Goal: Information Seeking & Learning: Learn about a topic

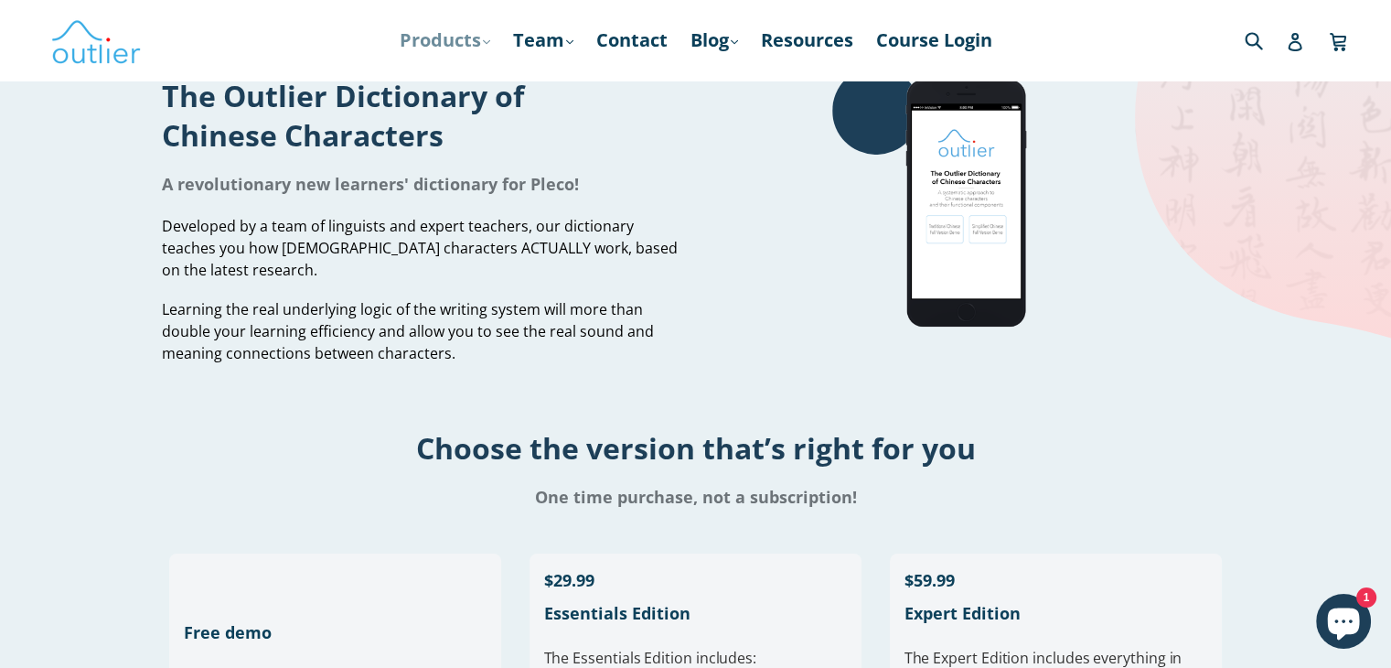
click at [472, 48] on link "Products .cls-1{fill:#231f20} expand" at bounding box center [445, 40] width 109 height 33
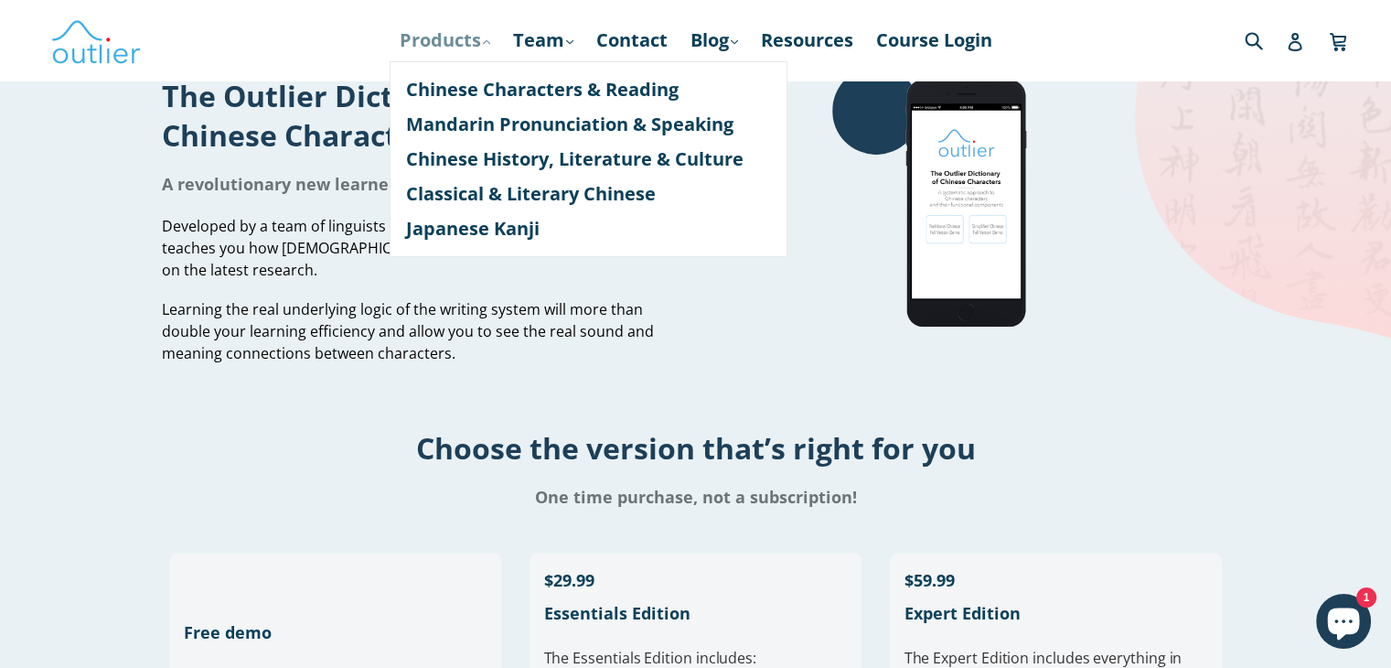
click at [450, 41] on link "Products .cls-1{fill:#231f20} expand" at bounding box center [445, 40] width 109 height 33
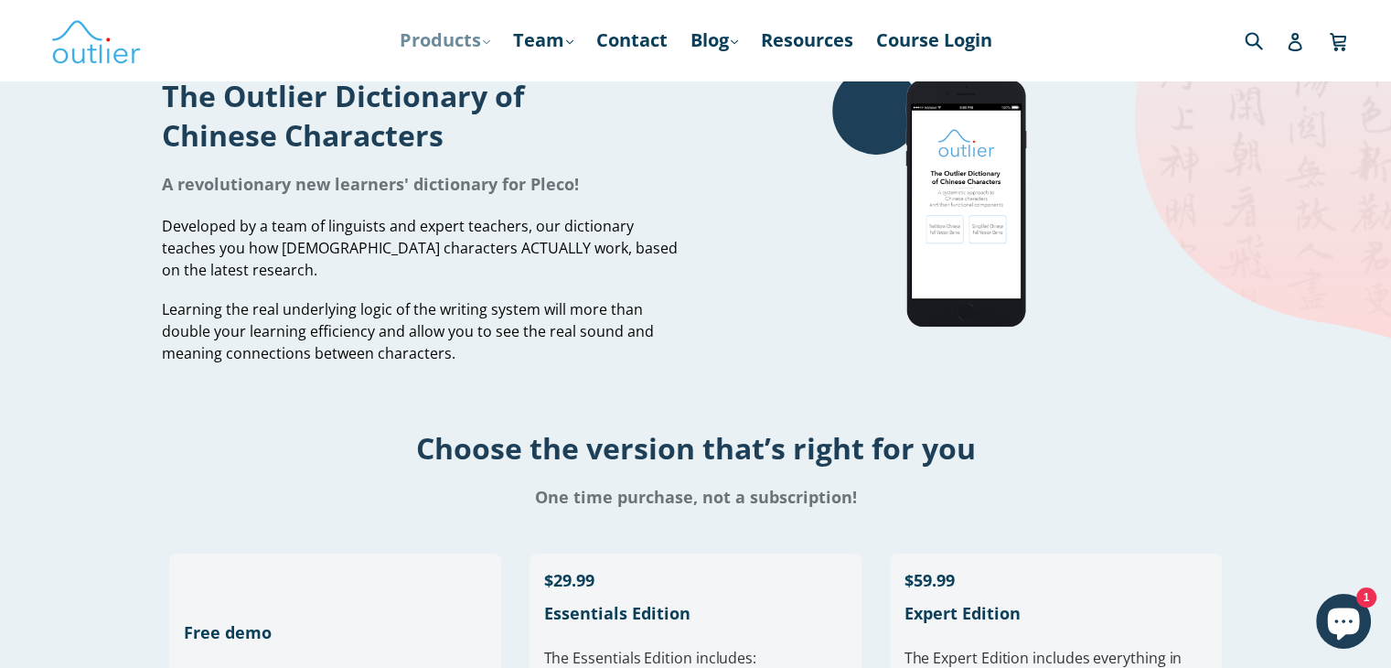
click at [464, 35] on link "Products .cls-1{fill:#231f20} expand" at bounding box center [445, 40] width 109 height 33
click at [464, 41] on link "Products .cls-1{fill:#231f20} expand" at bounding box center [445, 40] width 109 height 33
click at [332, 16] on div at bounding box center [196, 40] width 293 height 53
click at [485, 48] on link "Products .cls-1{fill:#231f20} expand" at bounding box center [445, 40] width 109 height 33
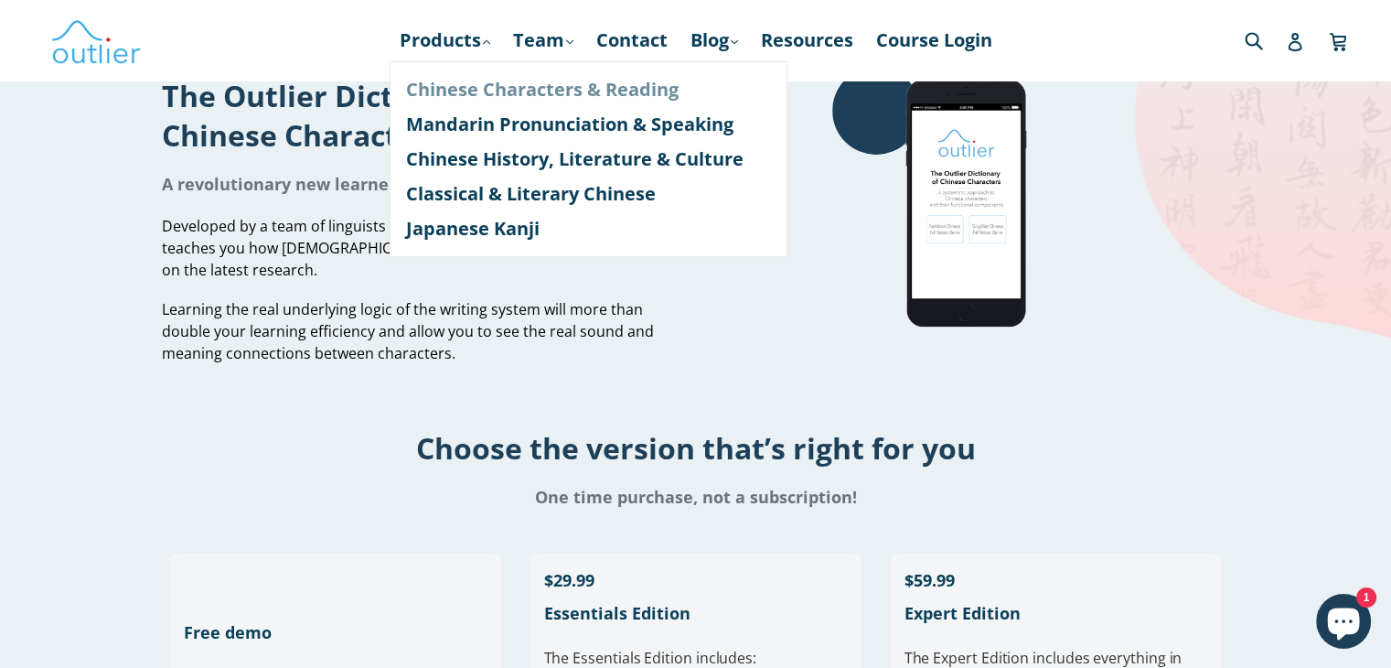
click at [510, 91] on link "Chinese Characters & Reading" at bounding box center [588, 89] width 365 height 35
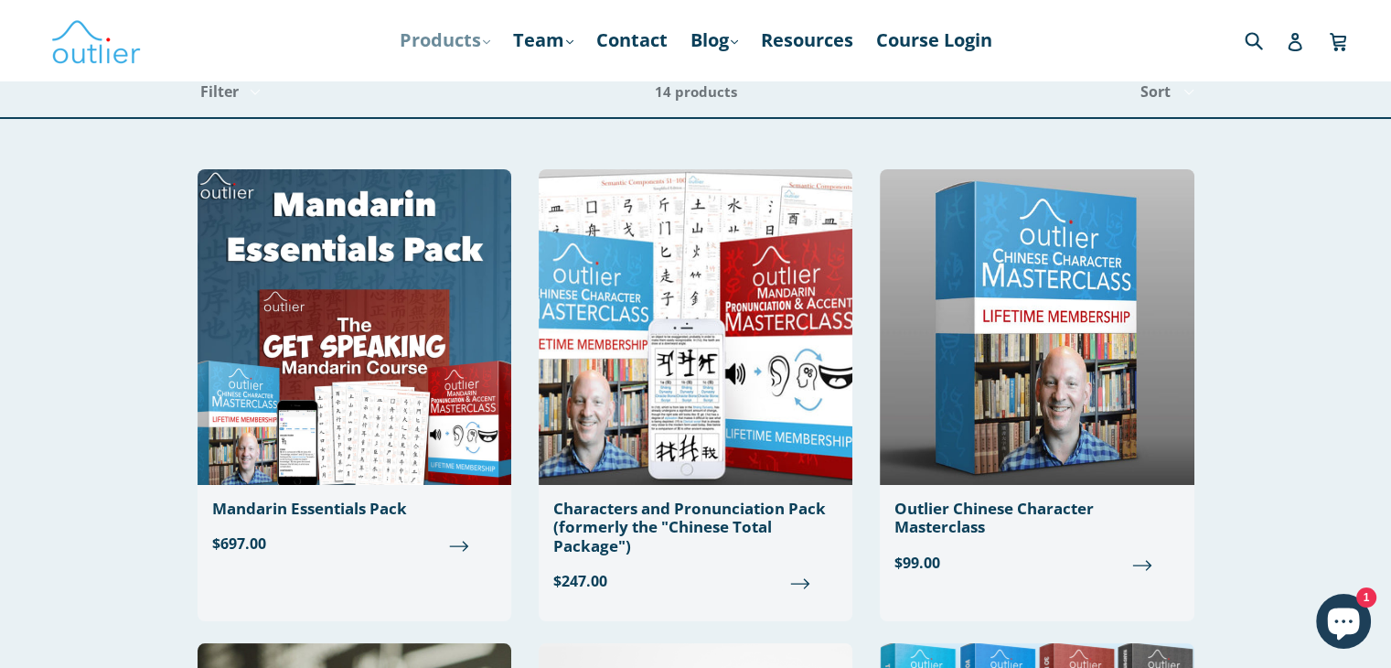
click at [472, 40] on link "Products .cls-1{fill:#231f20} expand" at bounding box center [445, 40] width 109 height 33
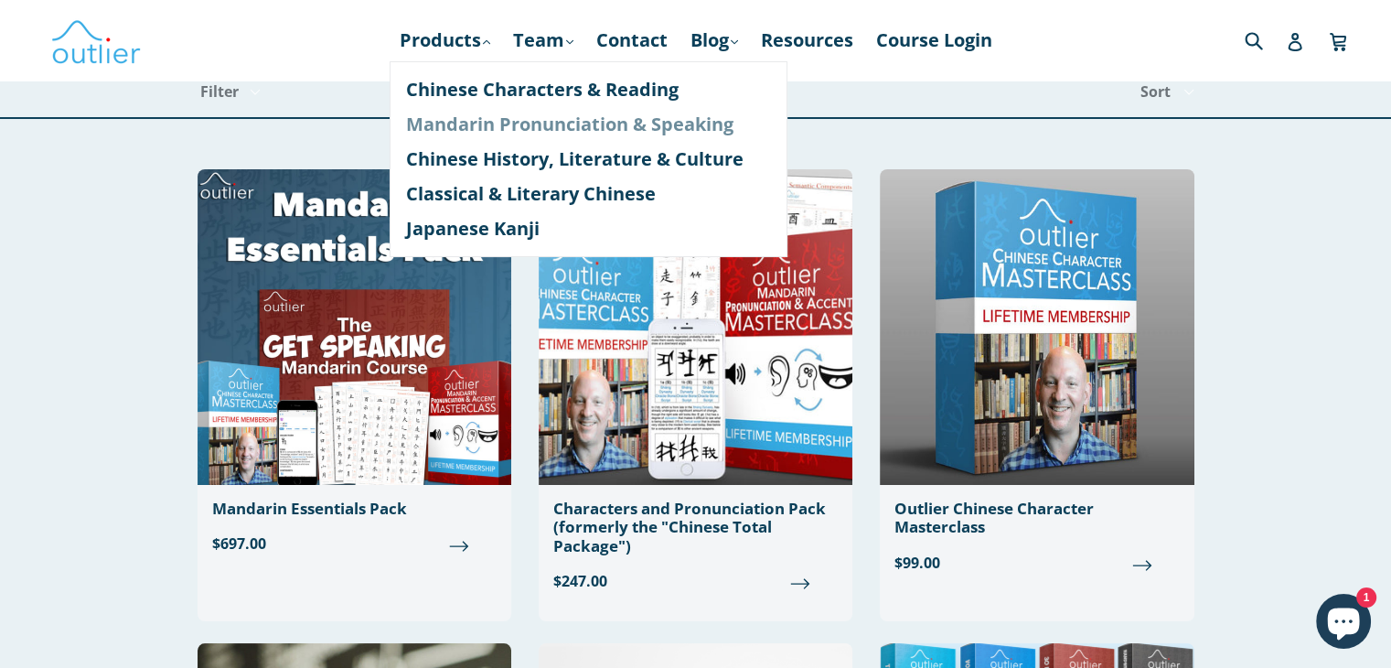
click at [549, 122] on link "Mandarin Pronunciation & Speaking" at bounding box center [588, 124] width 365 height 35
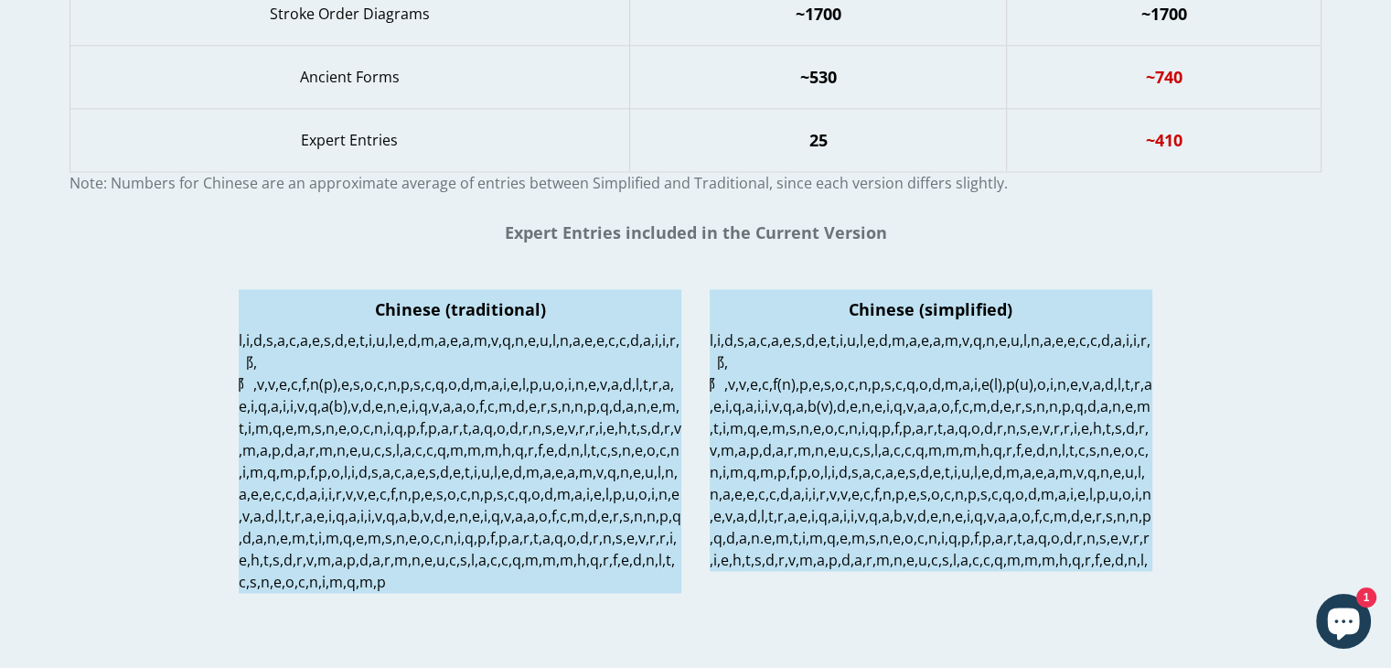
scroll to position [2638, 0]
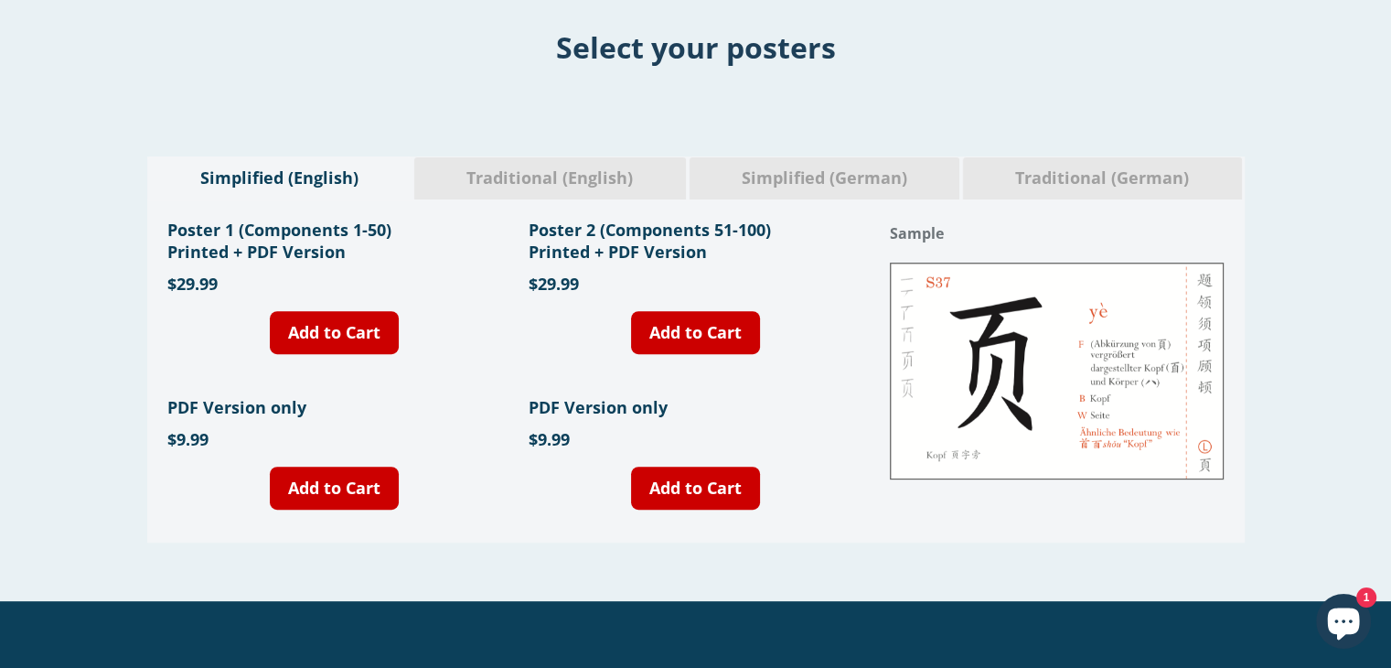
scroll to position [640, 0]
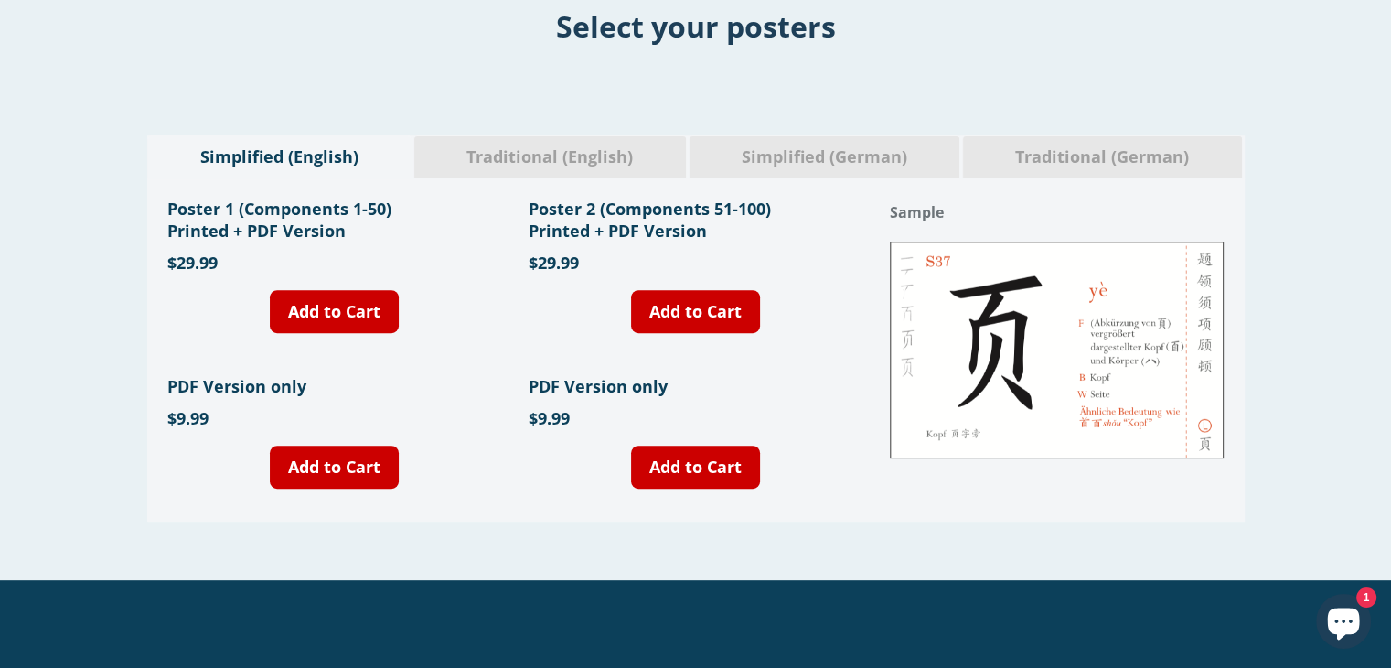
click at [571, 174] on div "Traditional (English)" at bounding box center [549, 156] width 273 height 43
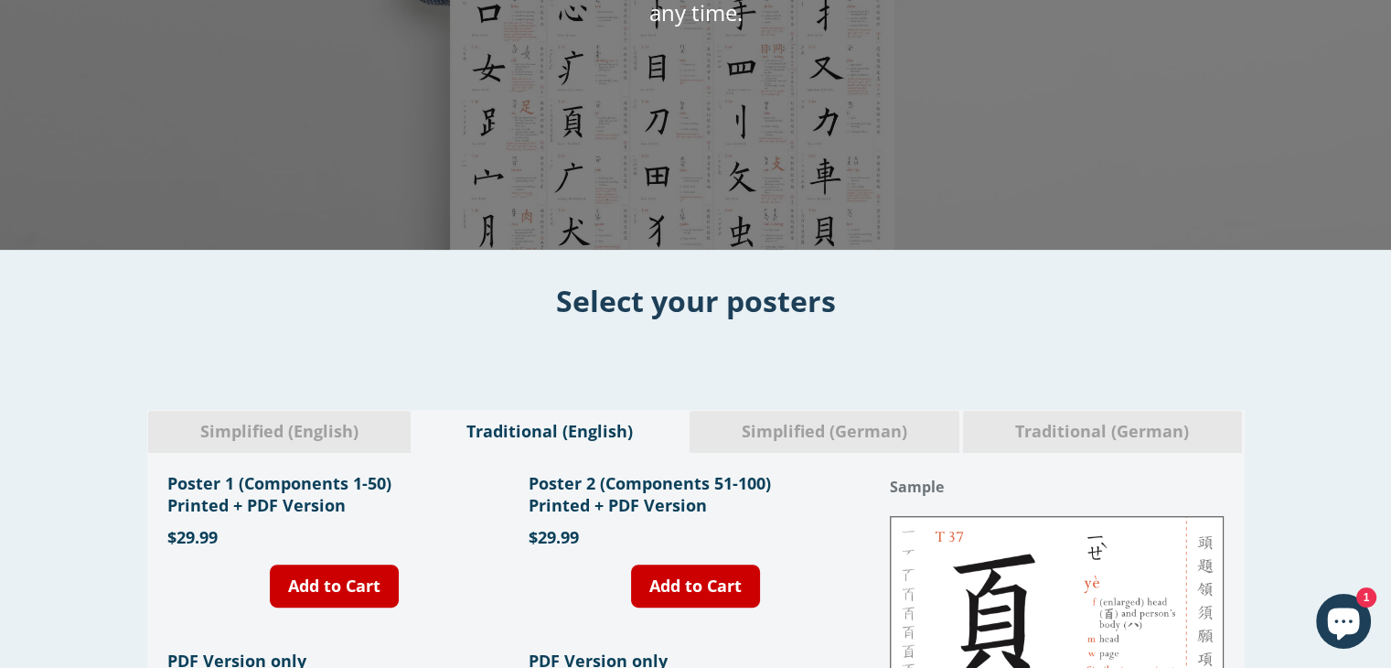
scroll to position [0, 0]
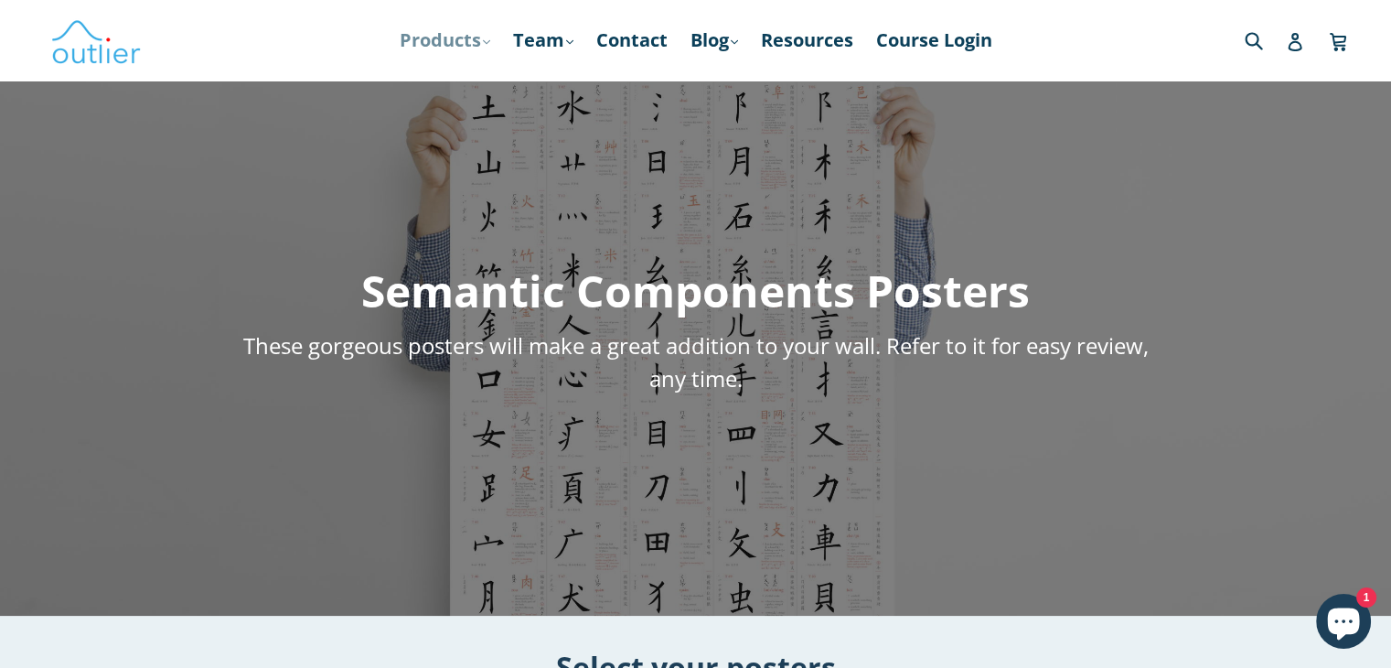
click at [435, 27] on link "Products .cls-1{fill:#231f20} expand" at bounding box center [445, 40] width 109 height 33
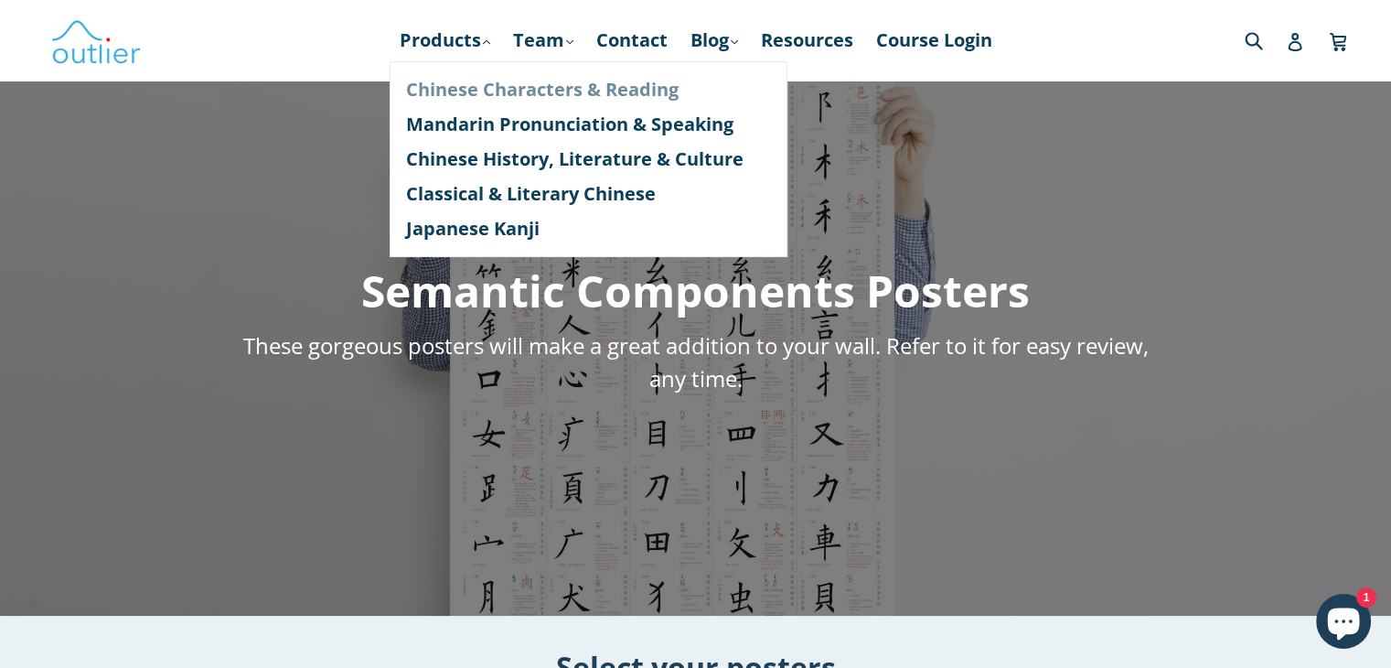
click at [487, 96] on link "Chinese Characters & Reading" at bounding box center [588, 89] width 365 height 35
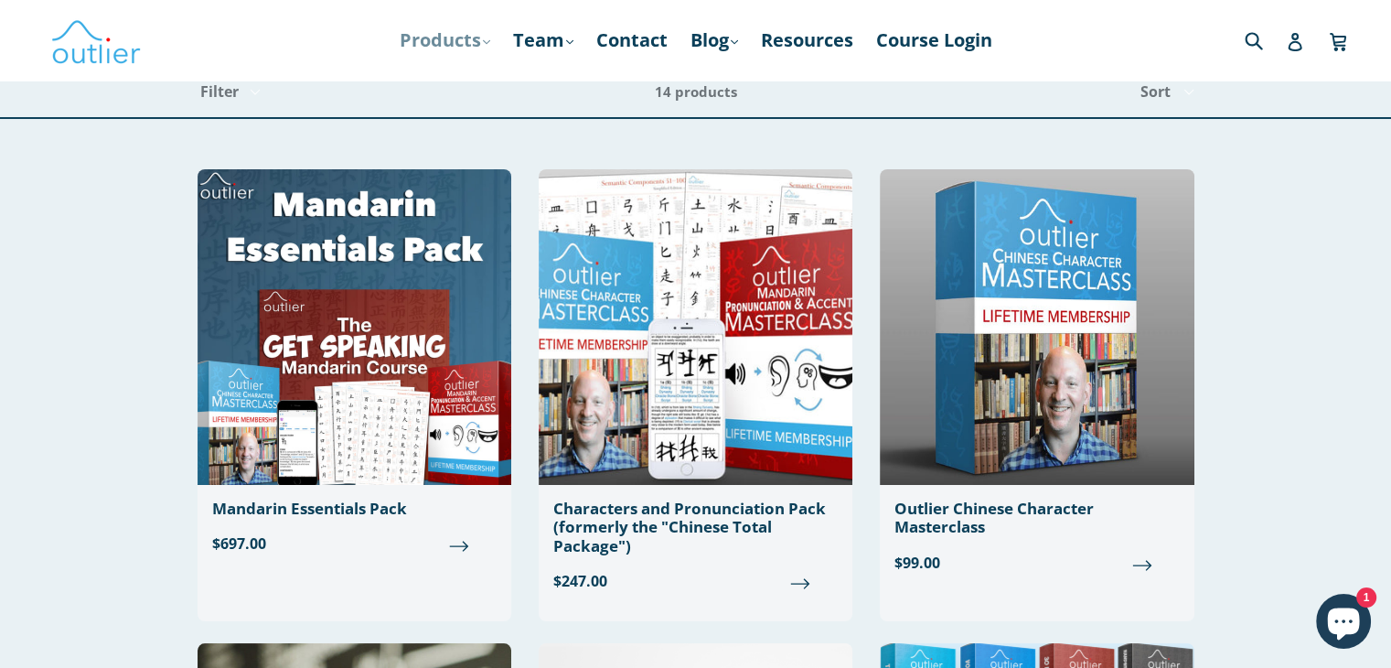
click at [442, 34] on link "Products .cls-1{fill:#231f20} expand" at bounding box center [445, 40] width 109 height 33
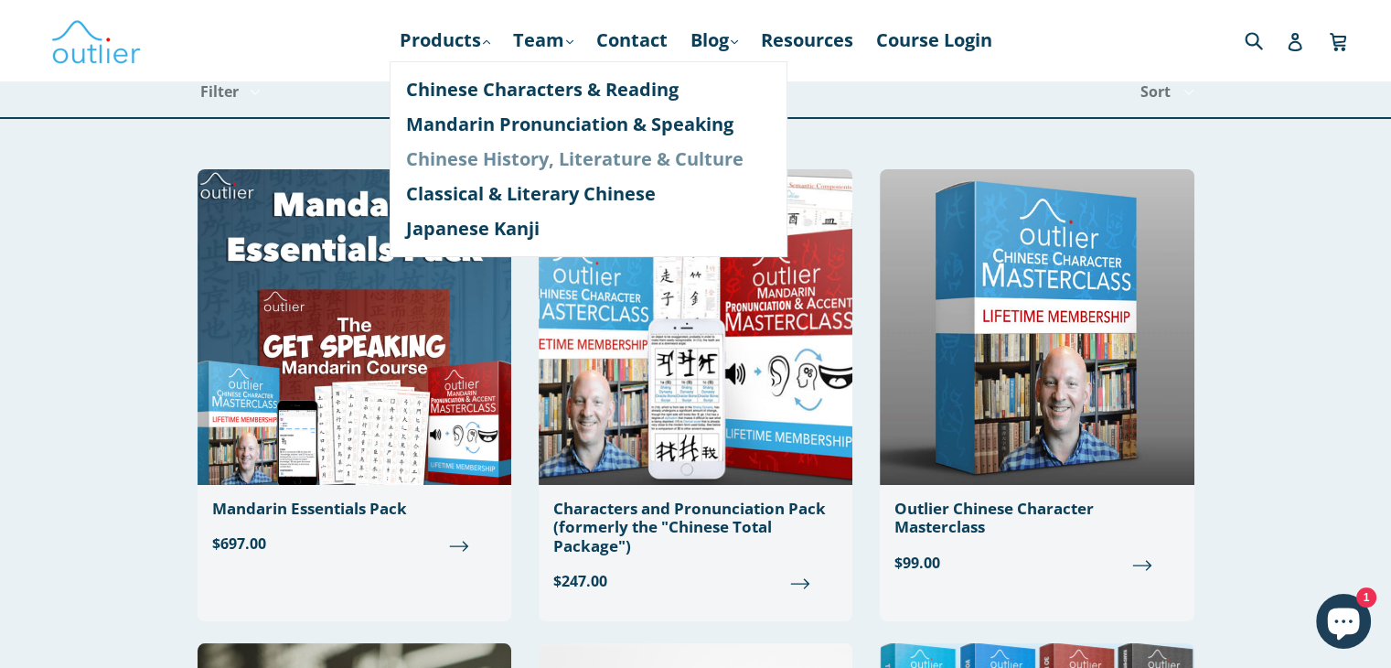
click at [468, 154] on link "Chinese History, Literature & Culture" at bounding box center [588, 159] width 365 height 35
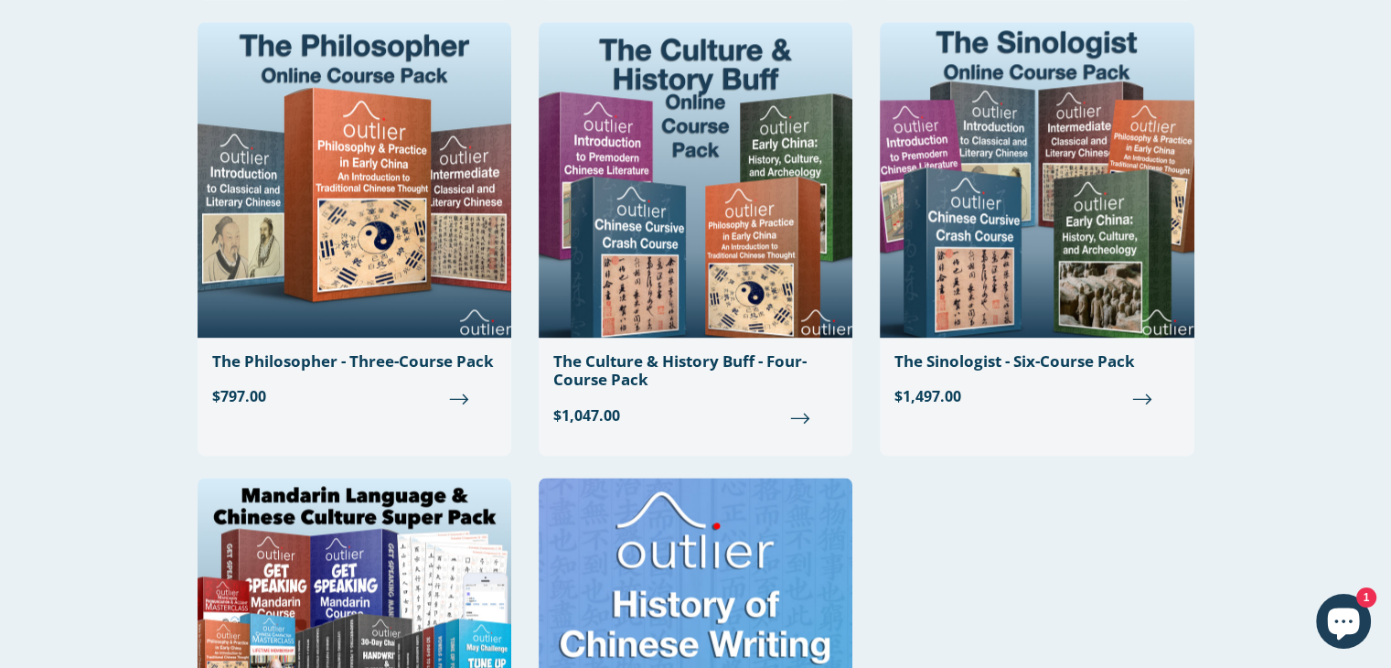
scroll to position [2561, 0]
